Goal: Transaction & Acquisition: Purchase product/service

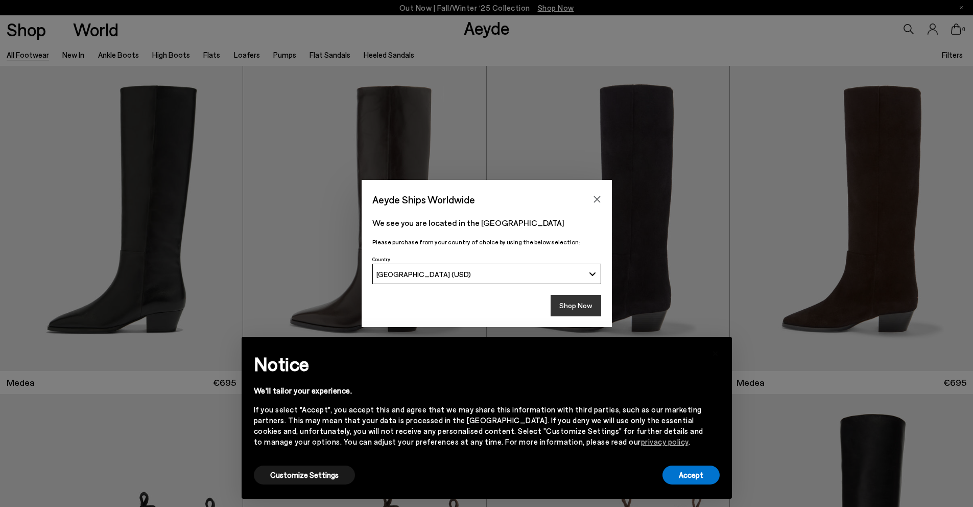
click at [585, 312] on button "Shop Now" at bounding box center [576, 305] width 51 height 21
drag, startPoint x: 563, startPoint y: 307, endPoint x: 639, endPoint y: 374, distance: 101.3
click at [563, 306] on button "Shop Now" at bounding box center [576, 305] width 51 height 21
drag, startPoint x: 705, startPoint y: 476, endPoint x: 648, endPoint y: 421, distance: 78.8
click at [704, 476] on button "Accept" at bounding box center [691, 475] width 57 height 19
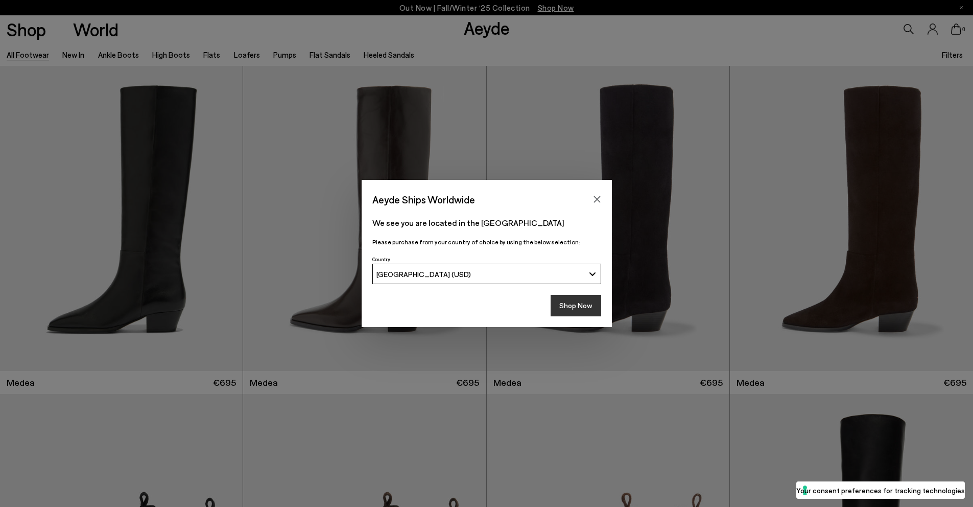
click at [577, 301] on button "Shop Now" at bounding box center [576, 305] width 51 height 21
click at [598, 197] on icon "Close" at bounding box center [597, 199] width 7 height 7
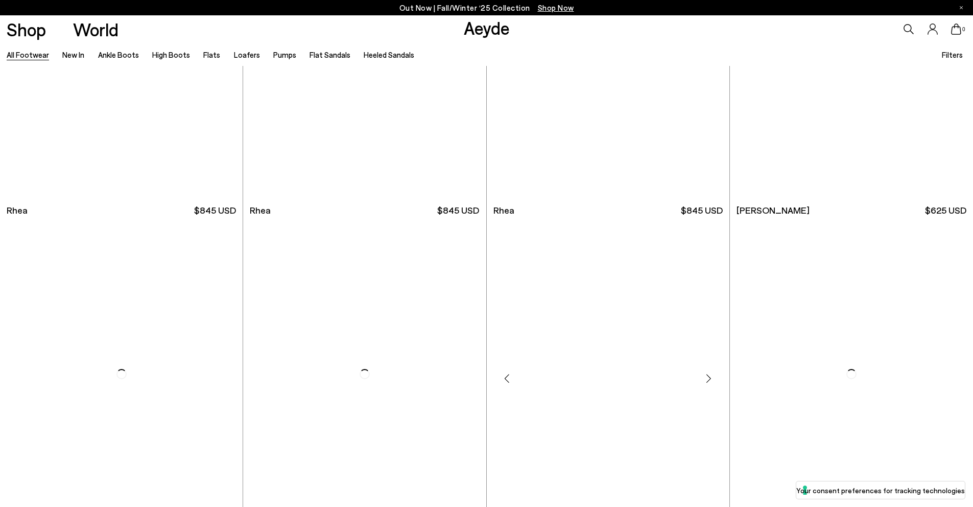
scroll to position [3061, 0]
